Goal: Task Accomplishment & Management: Use online tool/utility

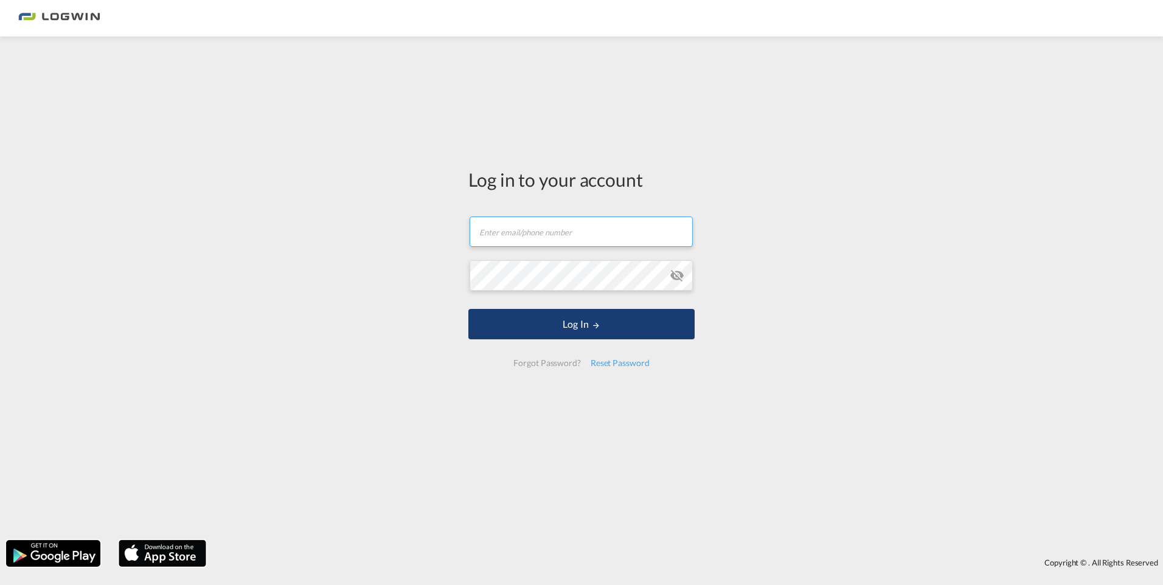
type input "[PERSON_NAME][EMAIL_ADDRESS][PERSON_NAME][DOMAIN_NAME]"
click at [508, 322] on button "Log In" at bounding box center [581, 324] width 226 height 30
